Goal: Task Accomplishment & Management: Complete application form

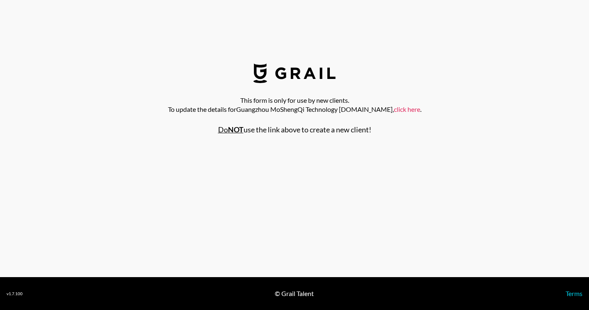
click at [394, 111] on link "click here" at bounding box center [407, 109] width 26 height 8
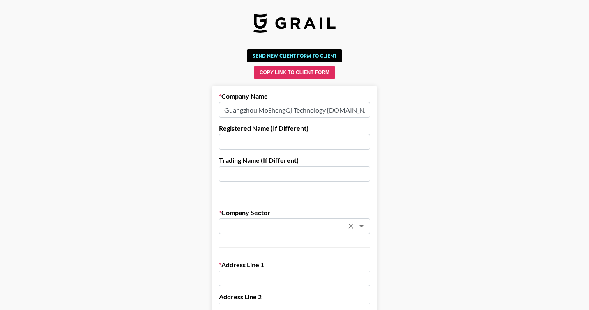
click at [238, 224] on input "text" at bounding box center [284, 226] width 120 height 9
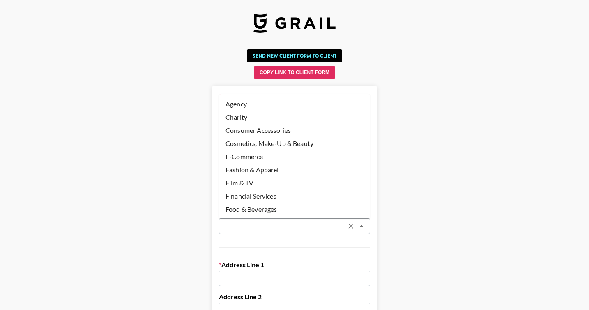
click at [263, 159] on li "E-Commerce" at bounding box center [294, 156] width 151 height 13
type input "E-Commerce"
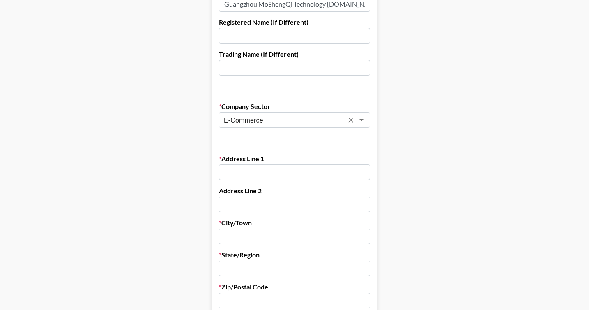
scroll to position [110, 0]
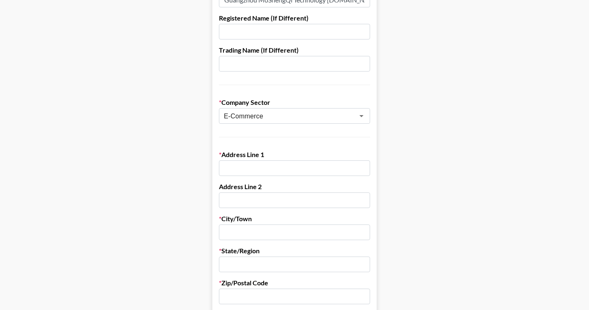
click at [302, 168] on input "text" at bounding box center [294, 168] width 151 height 16
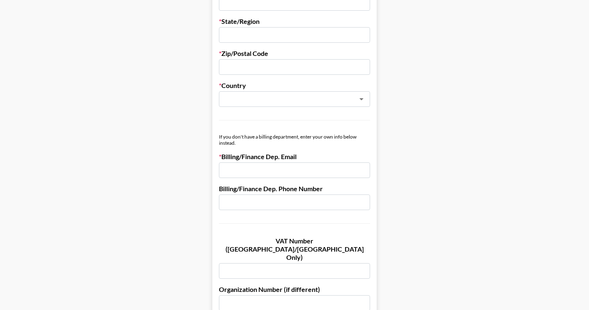
scroll to position [339, 0]
click at [276, 174] on input "email" at bounding box center [294, 171] width 151 height 16
paste input "[EMAIL_ADDRESS][DOMAIN_NAME]"
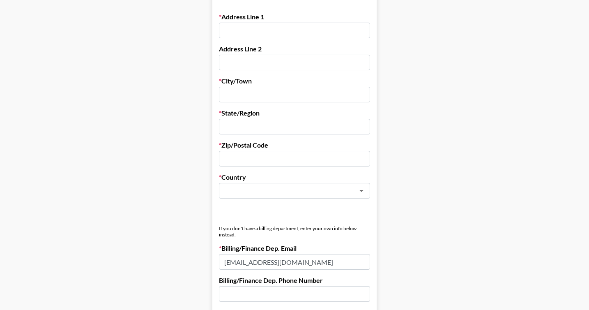
scroll to position [209, 0]
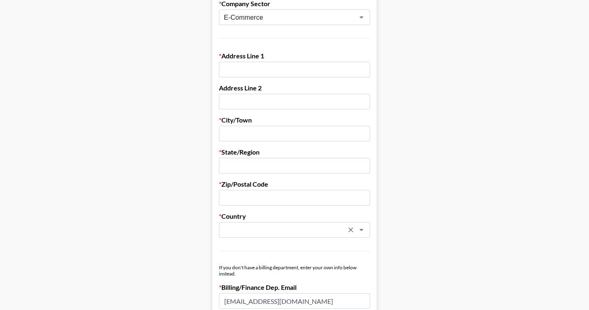
type input "[EMAIL_ADDRESS][DOMAIN_NAME]"
click at [320, 228] on input "text" at bounding box center [284, 229] width 120 height 9
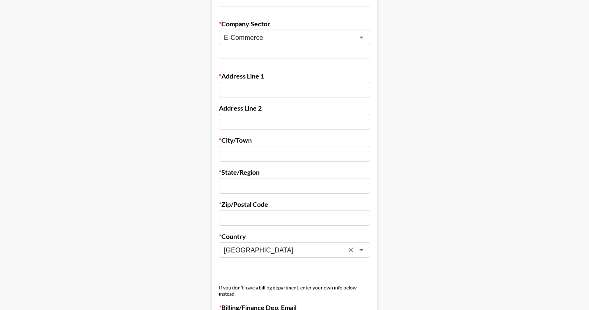
type input "[GEOGRAPHIC_DATA]"
click at [305, 92] on input "text" at bounding box center [294, 90] width 151 height 16
type input "na"
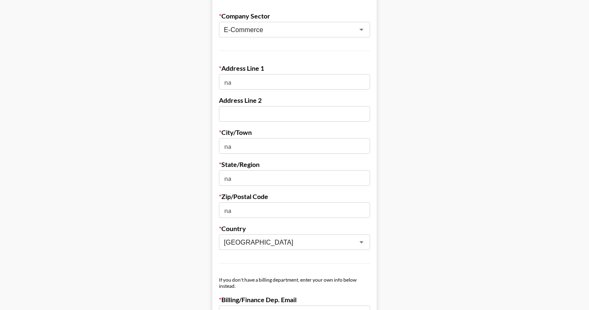
scroll to position [612, 0]
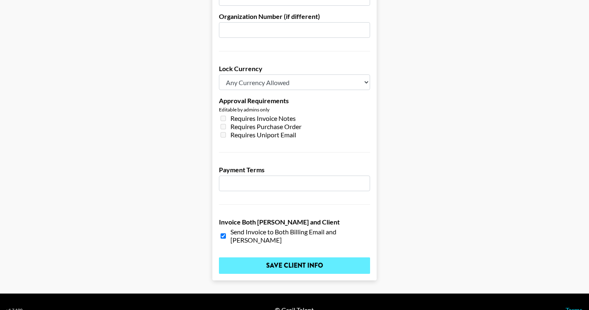
type input "na"
click at [296, 257] on input "Save Client Info" at bounding box center [294, 265] width 151 height 16
